Goal: Check status

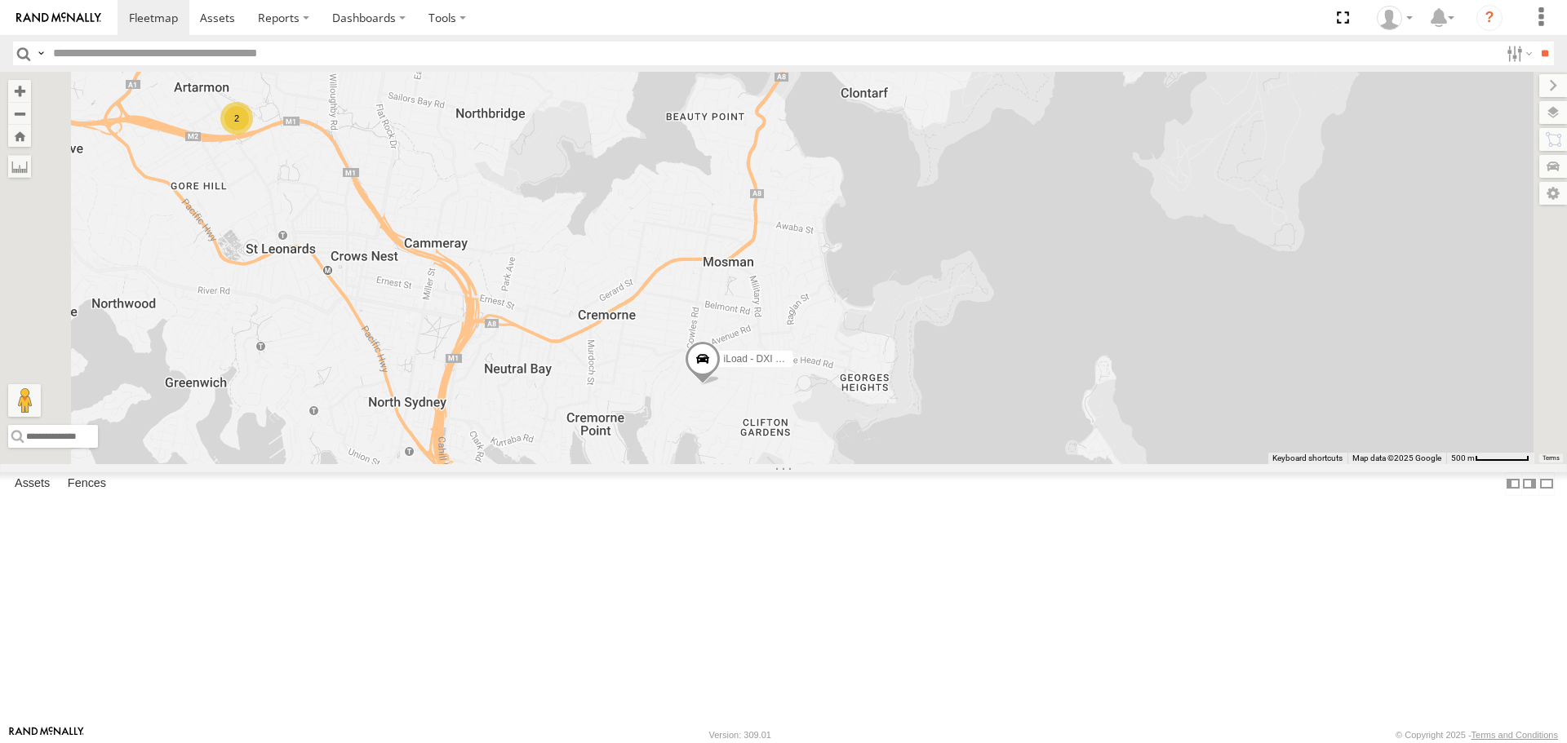
drag, startPoint x: 907, startPoint y: 610, endPoint x: 906, endPoint y: 432, distance: 177.9
click at [907, 432] on div "iLoad - DXI 65K 2" at bounding box center [783, 268] width 1567 height 392
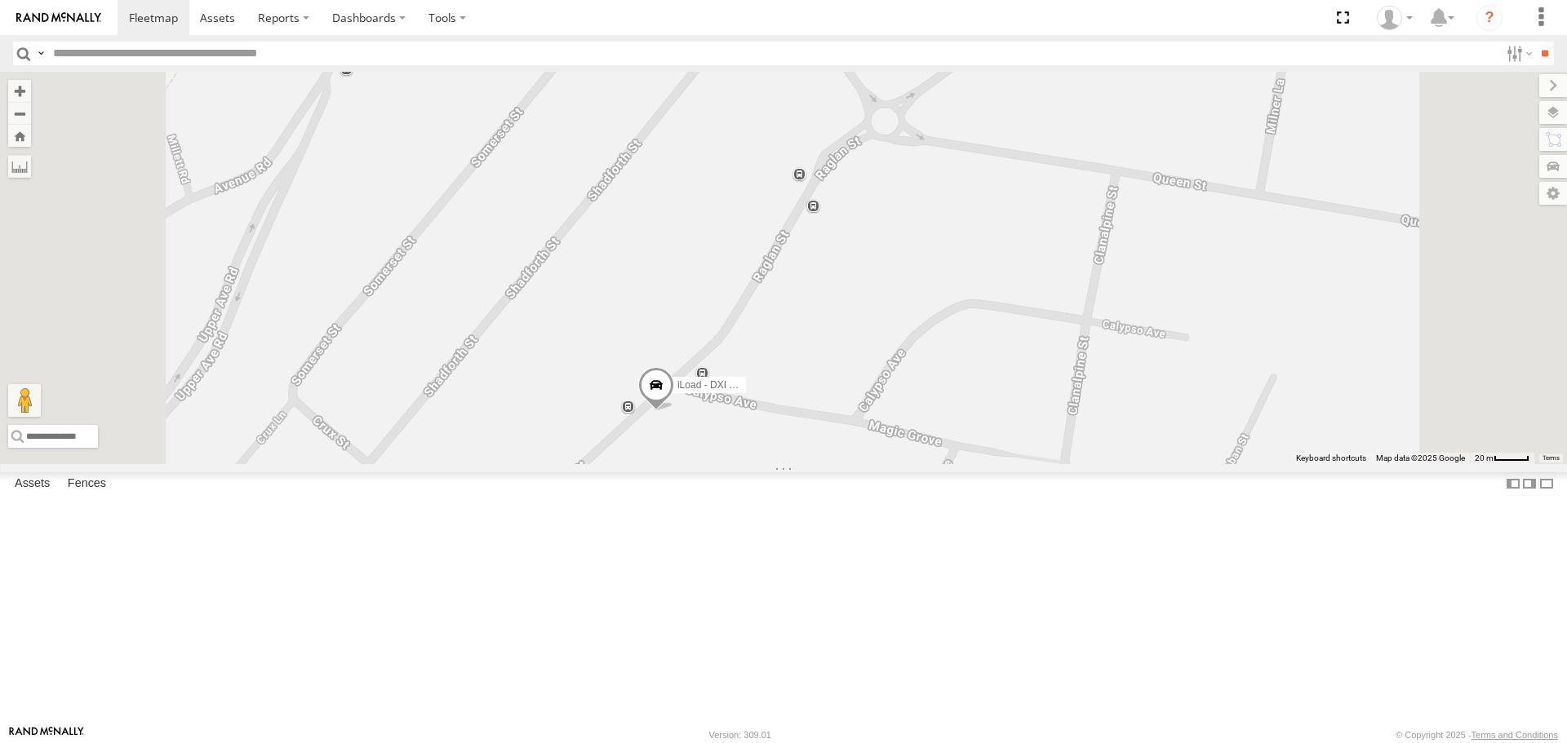
click at [674, 412] on span at bounding box center [656, 390] width 36 height 44
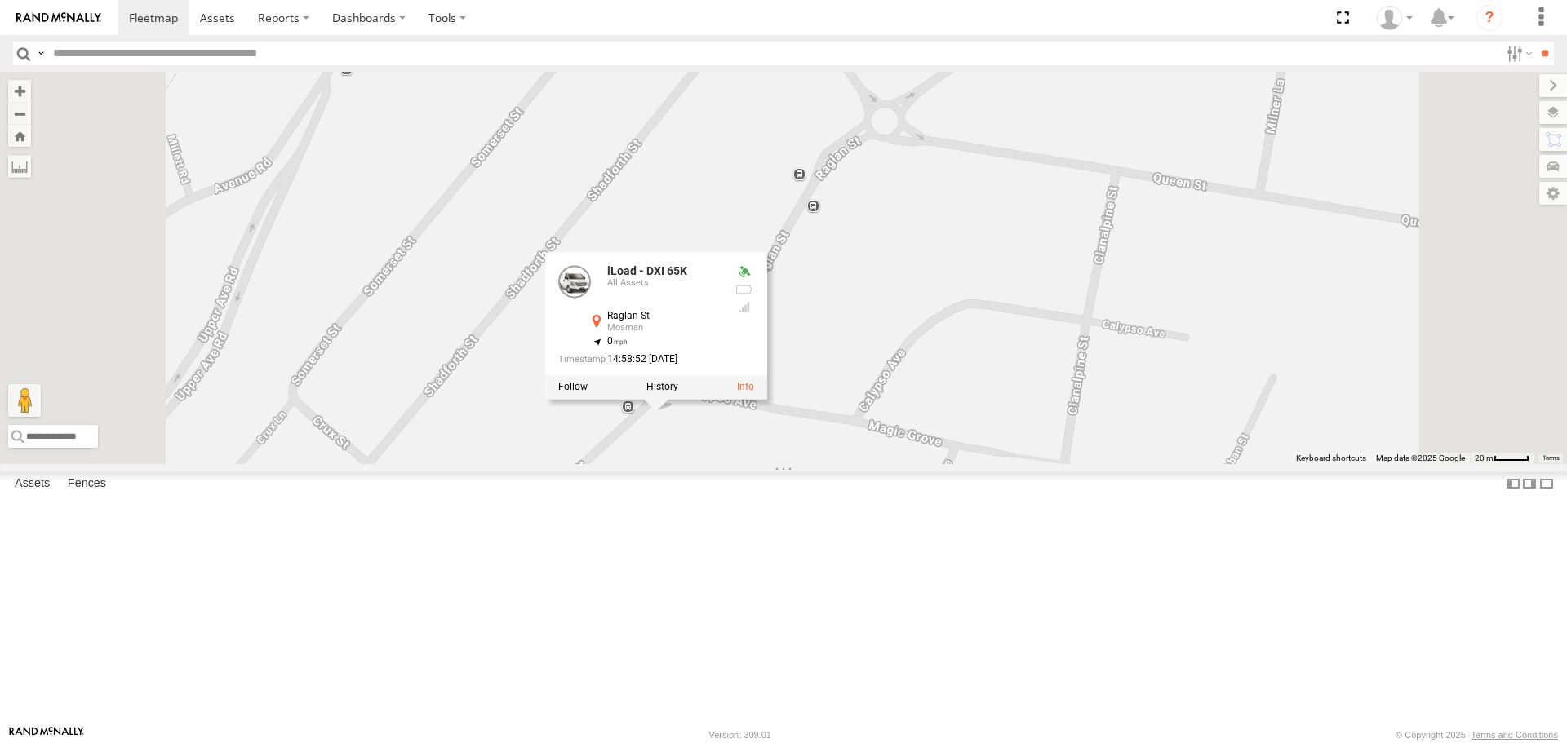
click at [892, 313] on div "iLoad - DXI 65K iLoad - DXI 65K All Assets Raglan St Mosman -33.83536 , 151.238…" at bounding box center [783, 268] width 1567 height 392
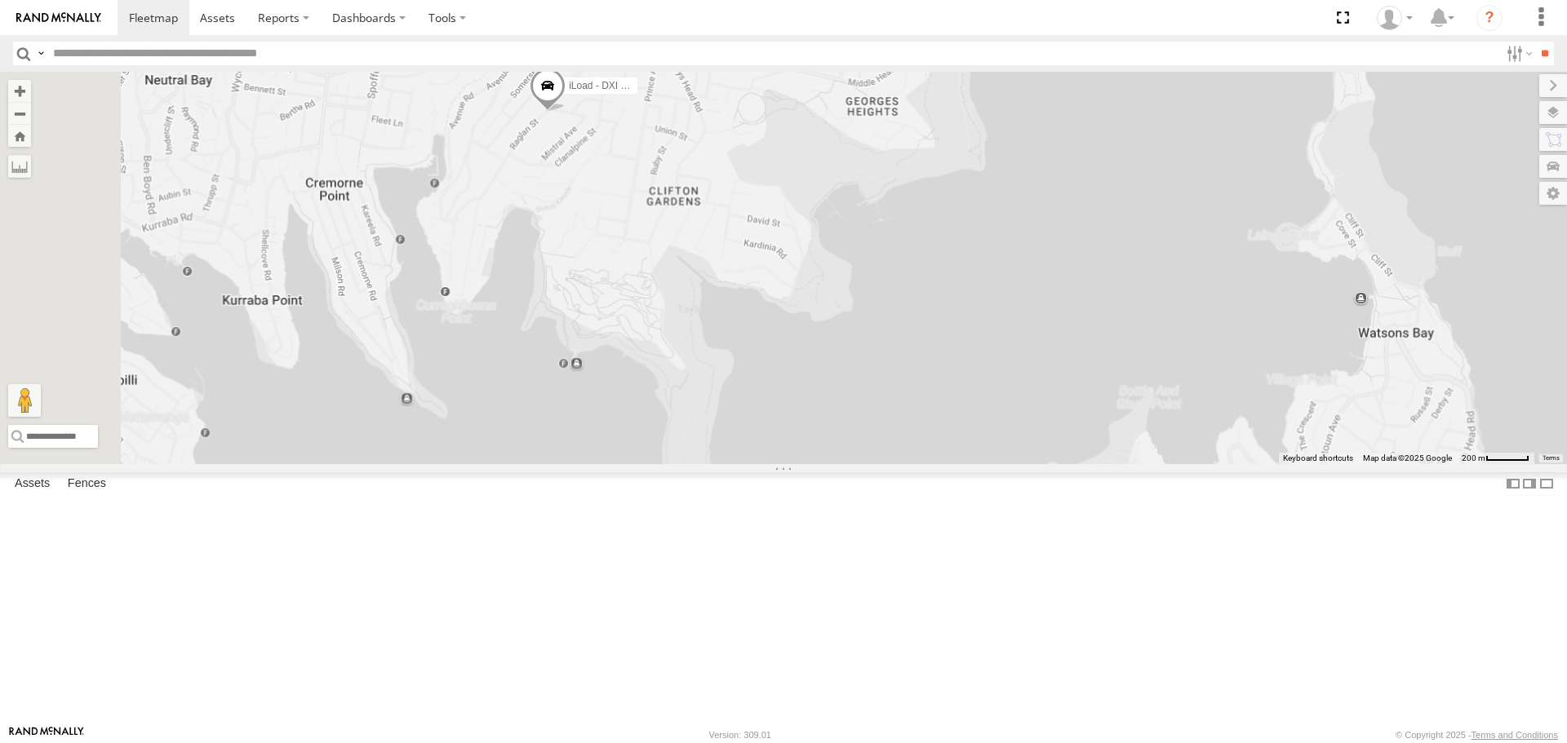
drag, startPoint x: 654, startPoint y: 339, endPoint x: 823, endPoint y: 338, distance: 169.7
click at [823, 339] on div "iLoad - DXI 65K" at bounding box center [783, 268] width 1567 height 392
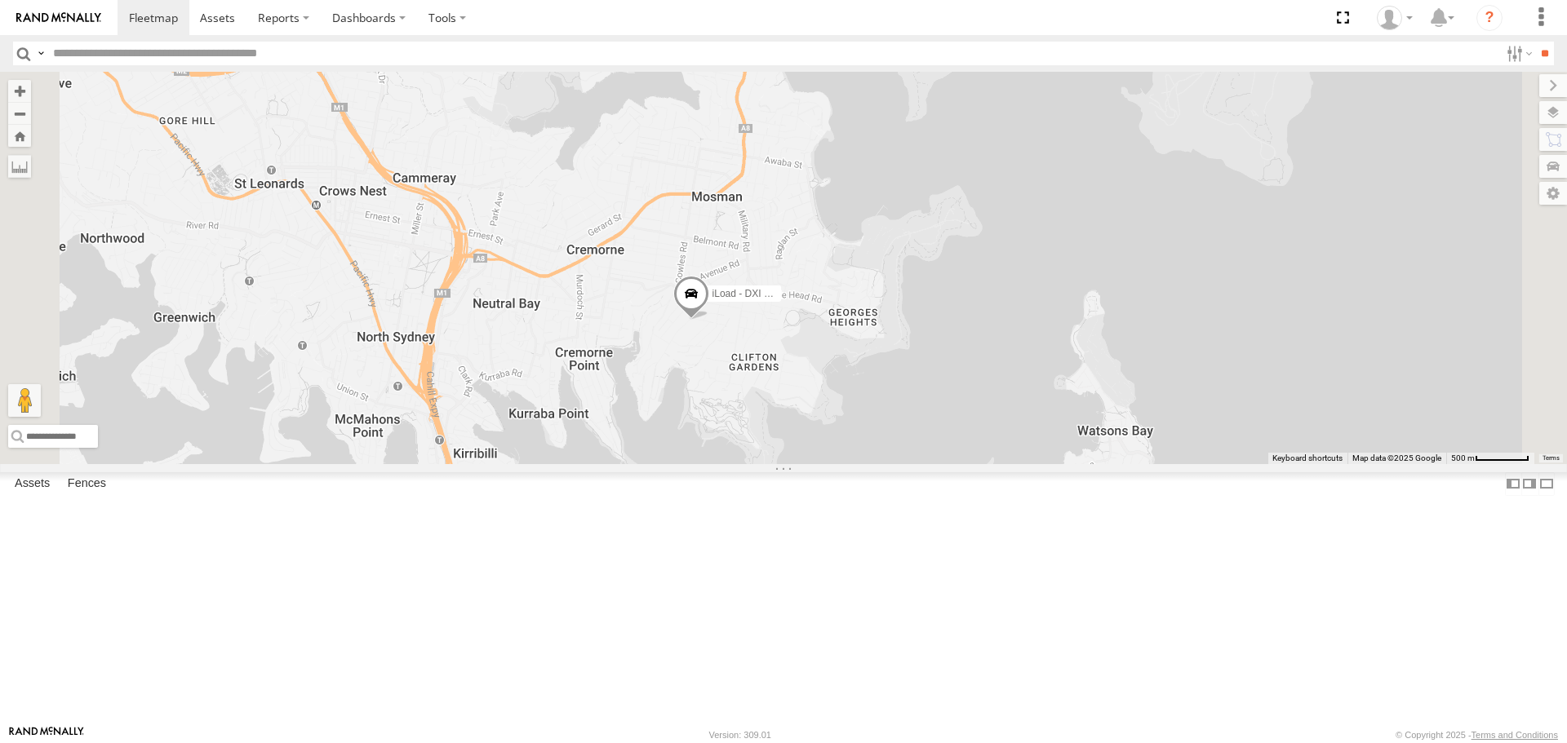
drag, startPoint x: 773, startPoint y: 250, endPoint x: 845, endPoint y: 398, distance: 164.6
click at [844, 416] on div "iLoad - DXI 65K" at bounding box center [783, 268] width 1567 height 392
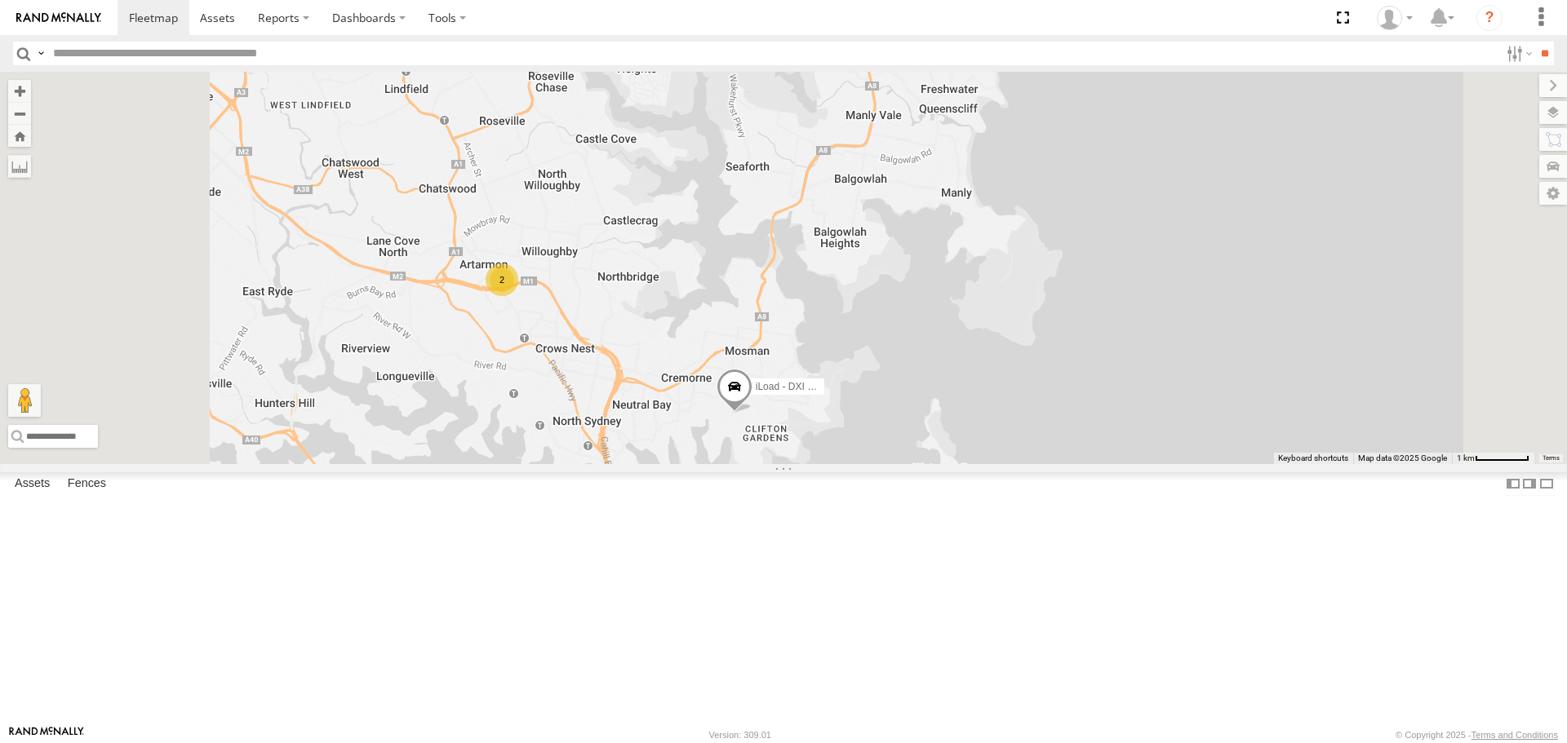
drag, startPoint x: 793, startPoint y: 295, endPoint x: 884, endPoint y: 464, distance: 192.4
click at [884, 463] on div "iLoad - DXI 65K 2" at bounding box center [783, 268] width 1567 height 392
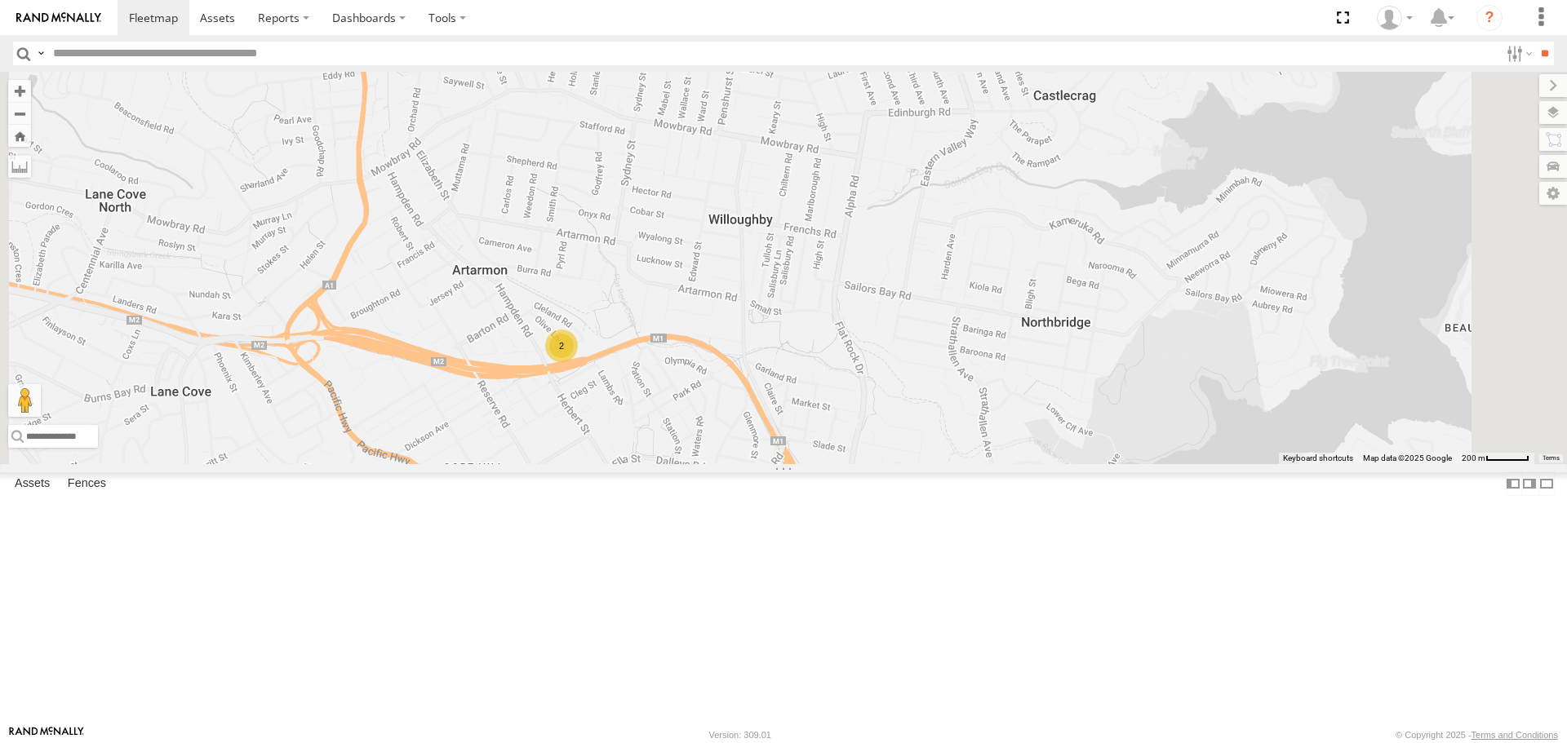
click at [578, 362] on div "2" at bounding box center [561, 346] width 33 height 33
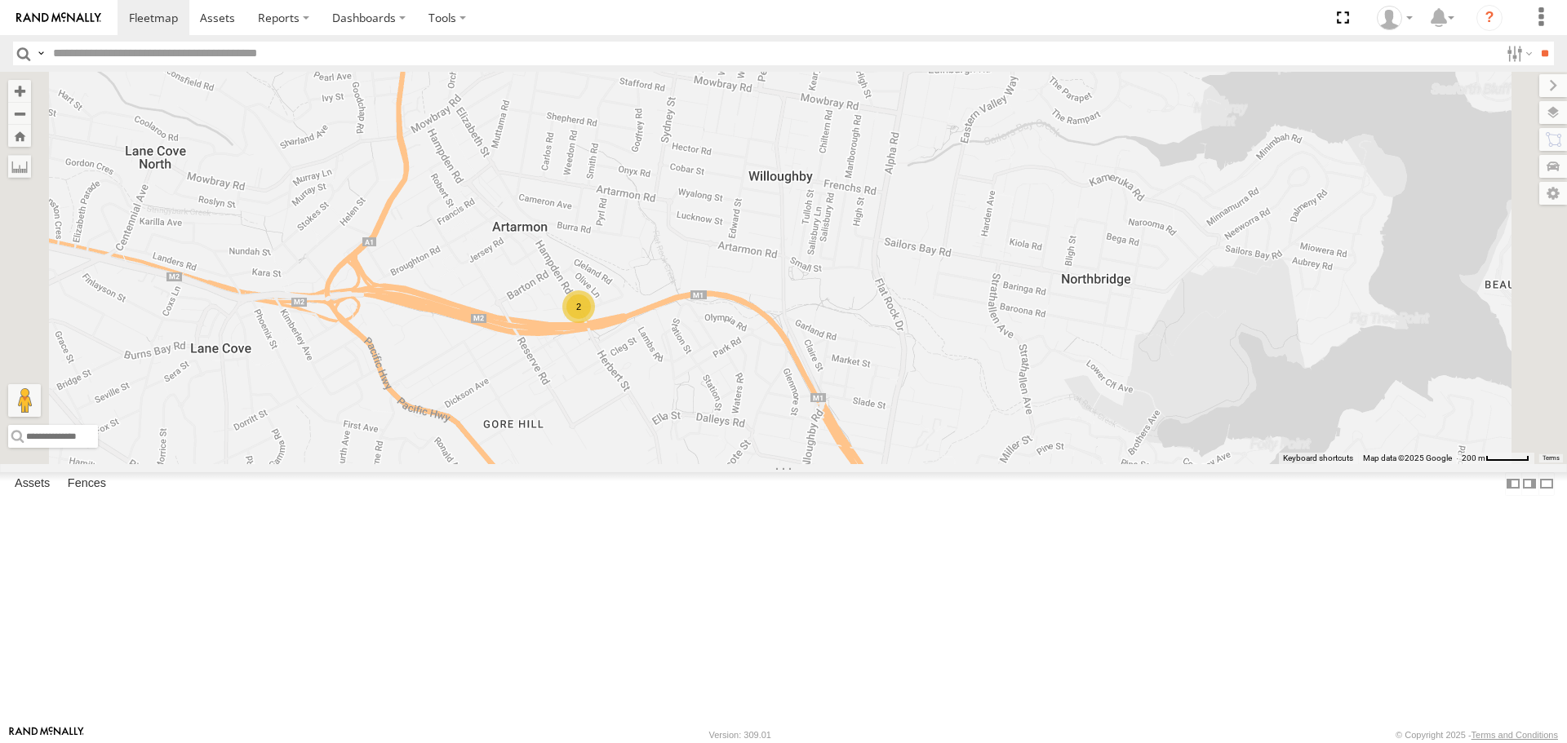
drag, startPoint x: 980, startPoint y: 347, endPoint x: 917, endPoint y: 436, distance: 108.9
click at [917, 442] on div "iLoad - DXI 65K 2" at bounding box center [783, 268] width 1567 height 392
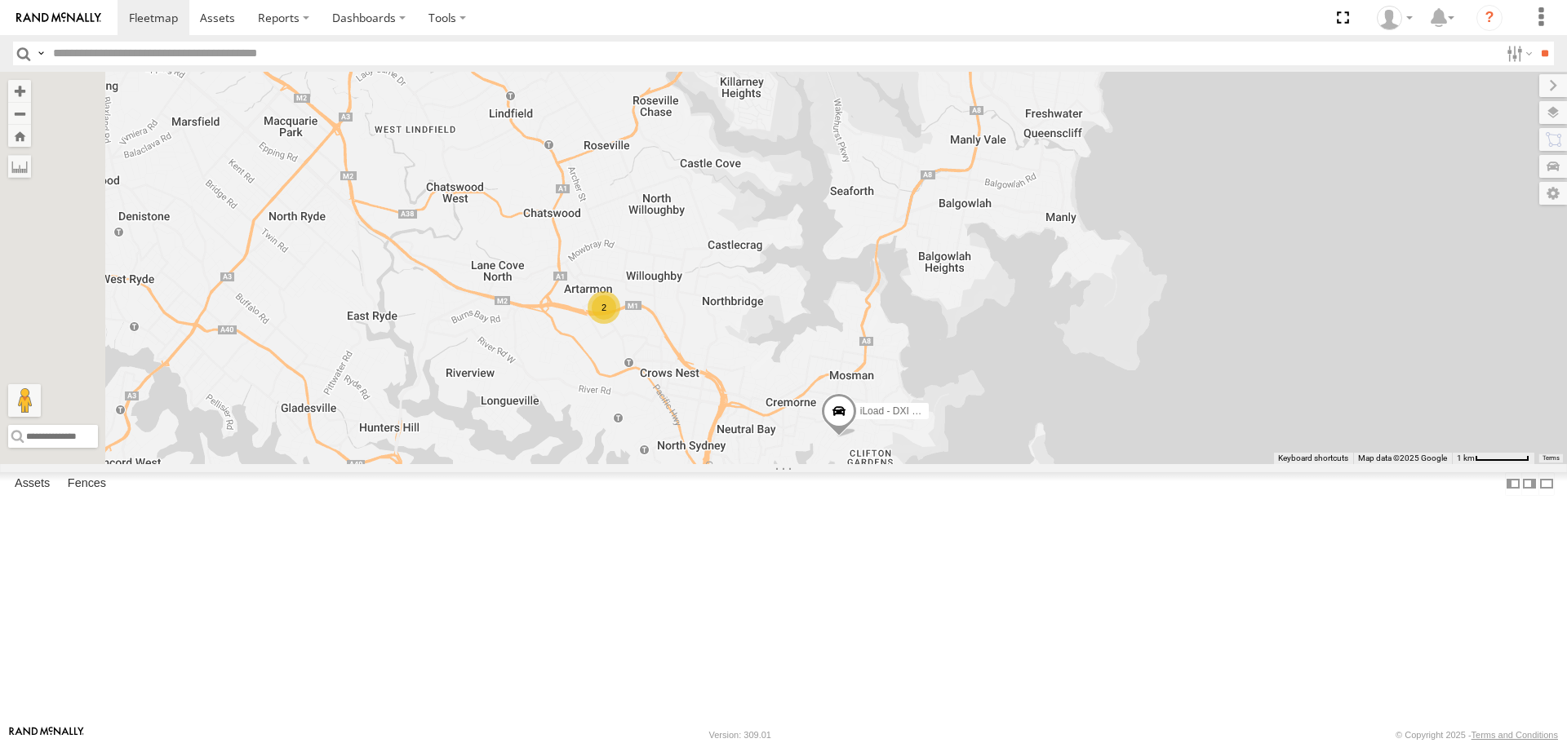
drag, startPoint x: 908, startPoint y: 415, endPoint x: 853, endPoint y: 408, distance: 55.1
click at [854, 407] on div "iLoad - DXI 65K 2 2" at bounding box center [783, 268] width 1567 height 392
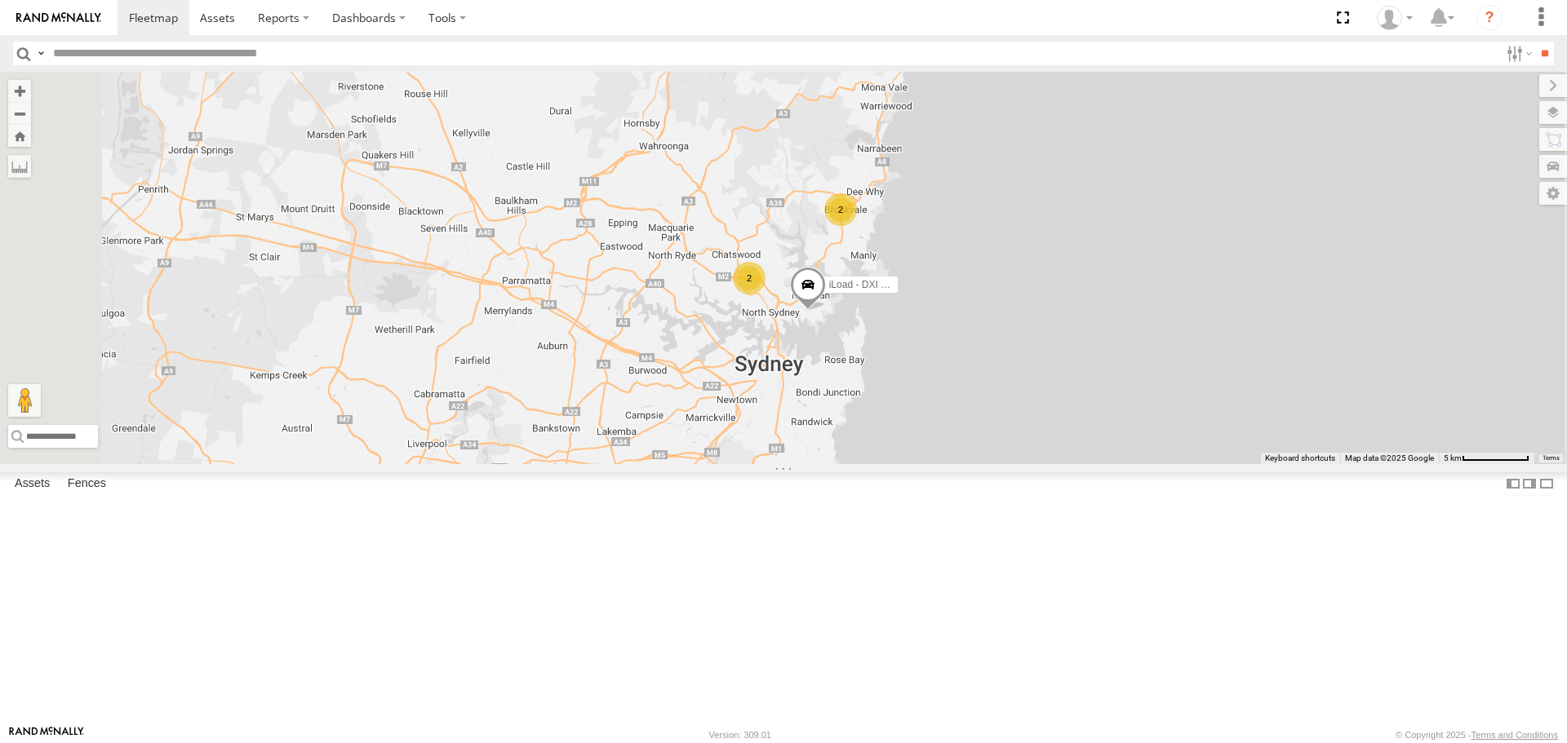
drag, startPoint x: 909, startPoint y: 344, endPoint x: 986, endPoint y: 380, distance: 85.0
click at [986, 380] on div "iLoad - DXI 65K 2 2" at bounding box center [783, 268] width 1567 height 392
